Goal: Navigation & Orientation: Find specific page/section

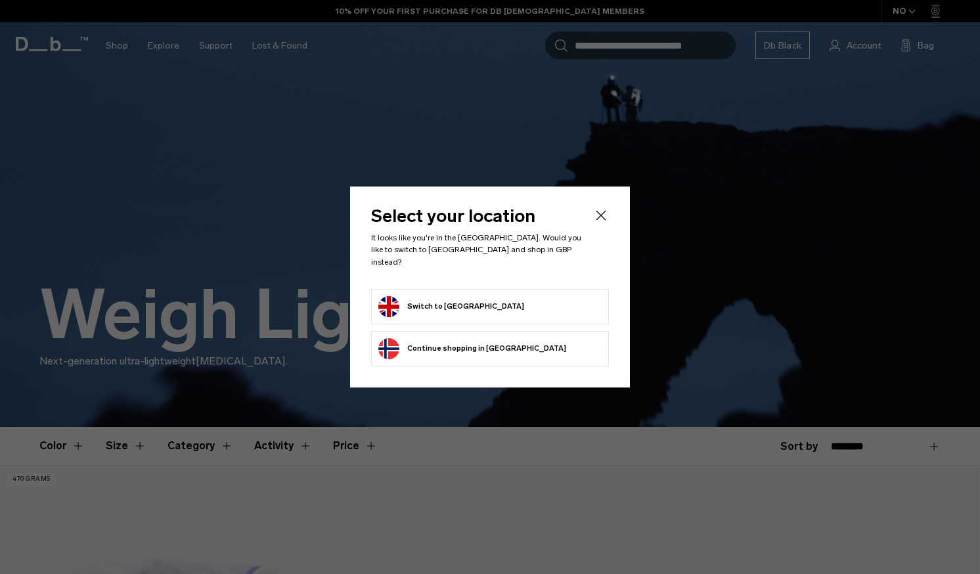
click at [604, 220] on icon "Close" at bounding box center [601, 216] width 16 height 16
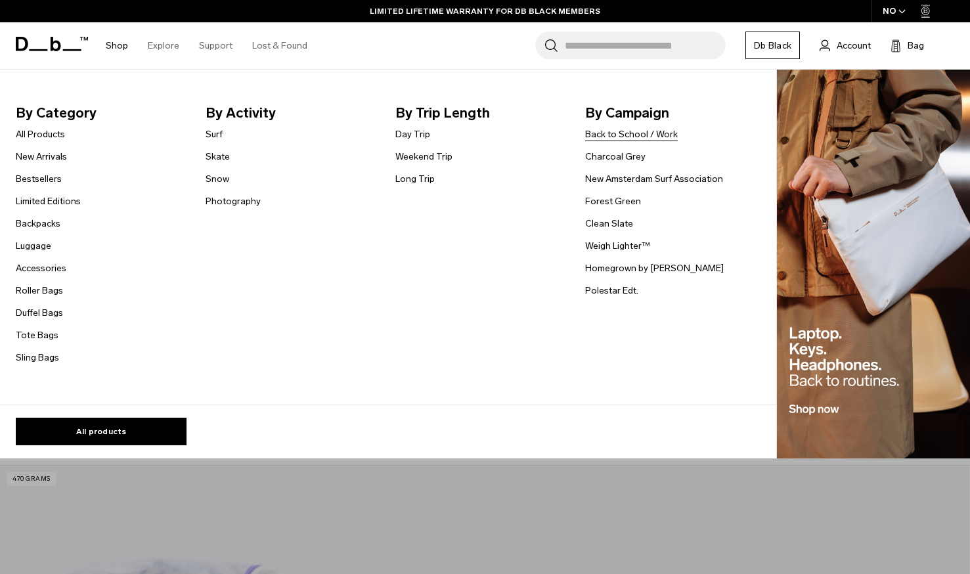
click at [613, 137] on link "Back to School / Work" at bounding box center [631, 134] width 93 height 14
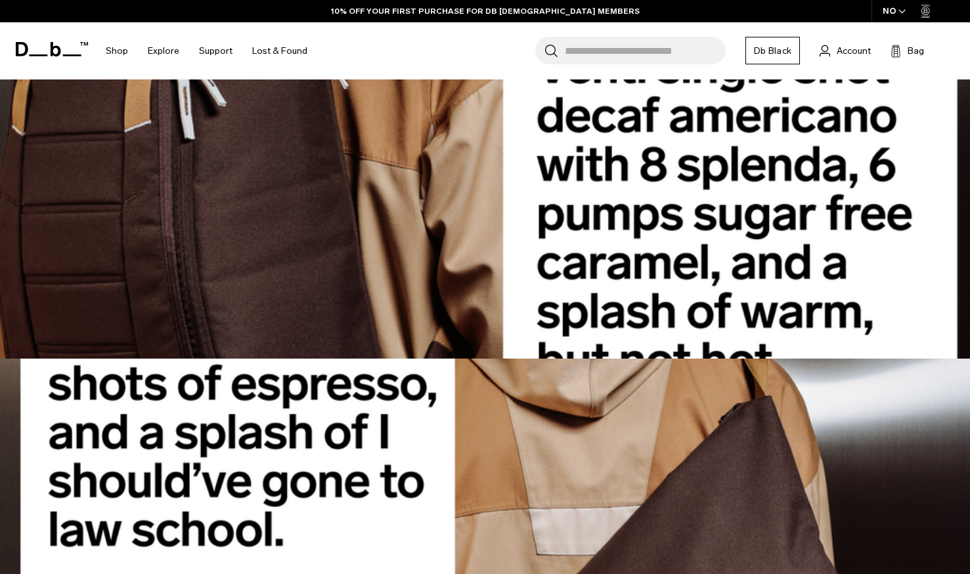
scroll to position [854, 0]
